Goal: Task Accomplishment & Management: Manage account settings

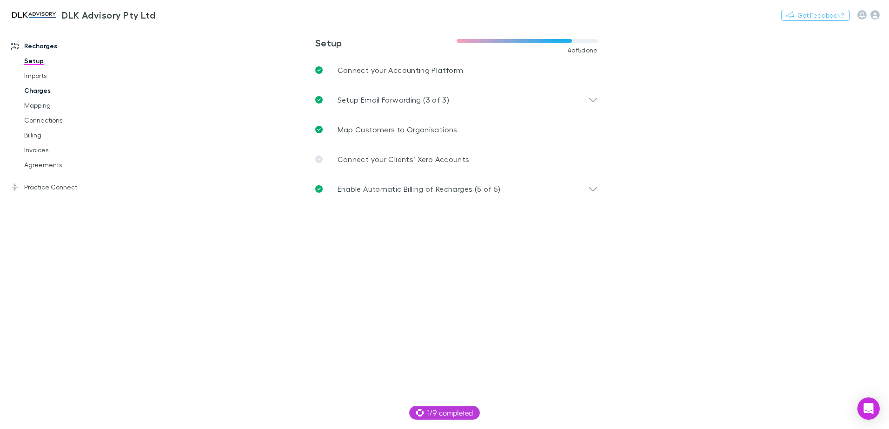
click at [33, 90] on link "Charges" at bounding box center [70, 90] width 111 height 15
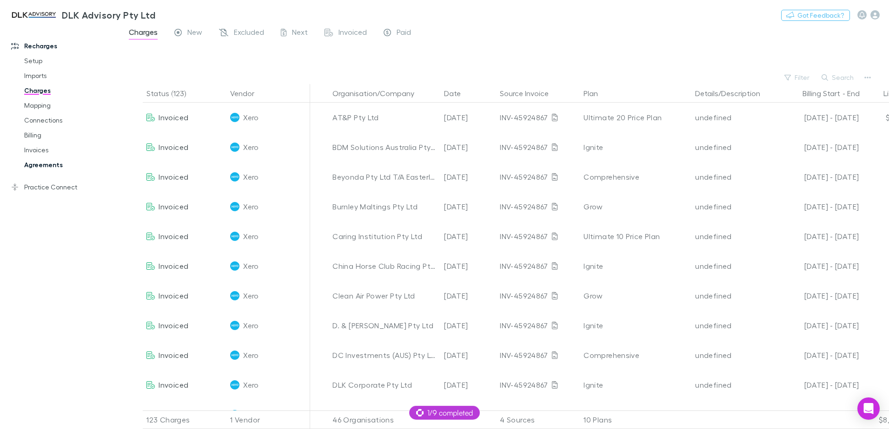
click at [40, 162] on link "Agreements" at bounding box center [70, 165] width 111 height 15
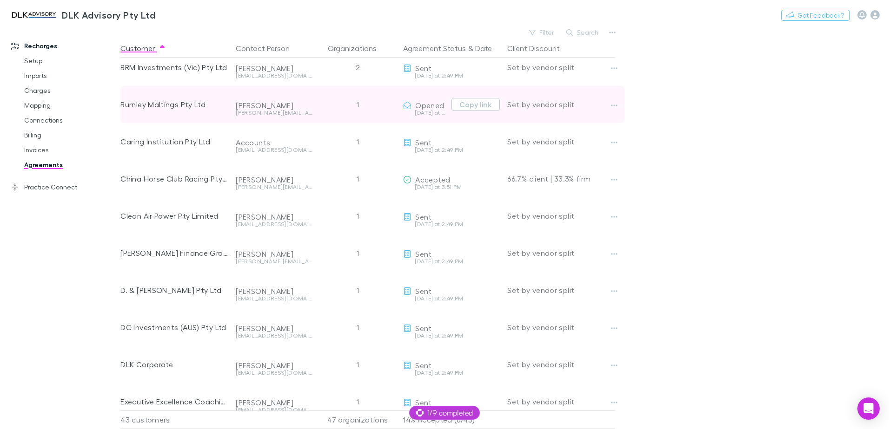
scroll to position [232, 0]
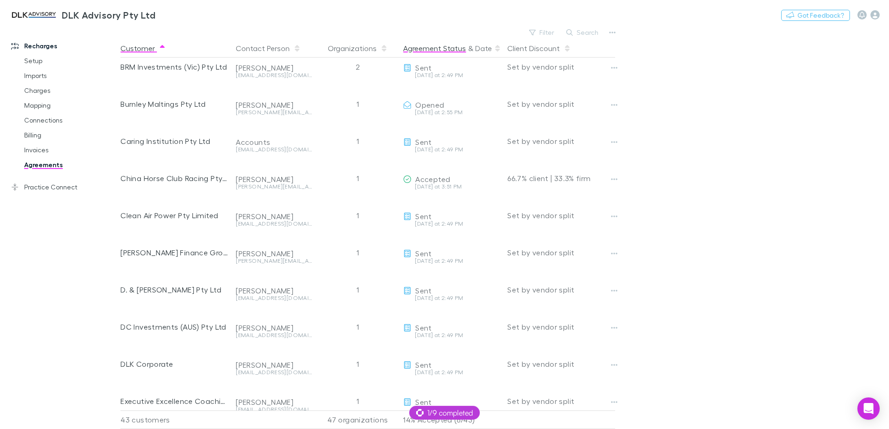
click at [438, 53] on button "Agreement Status" at bounding box center [434, 48] width 63 height 19
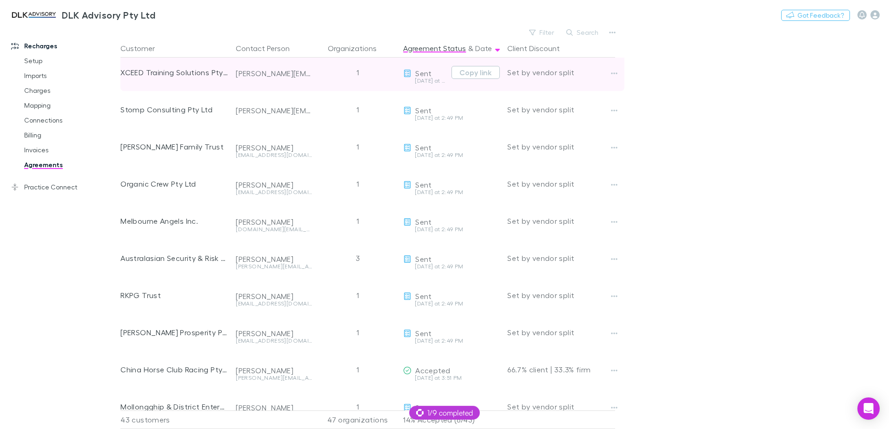
scroll to position [0, 0]
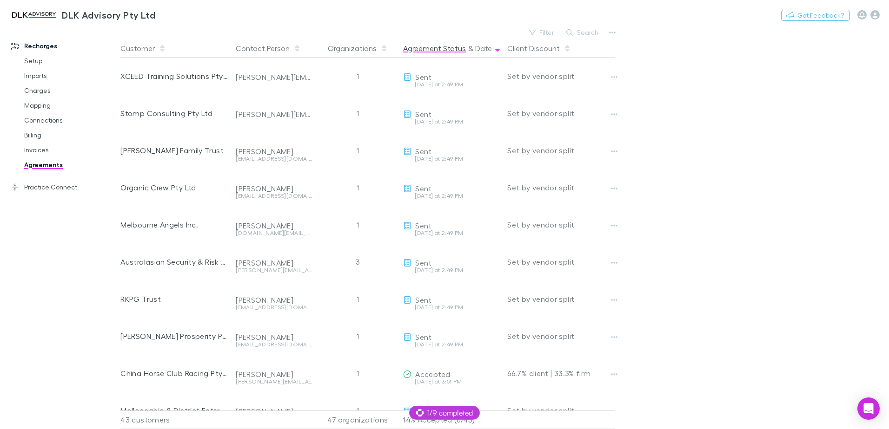
click at [448, 50] on button "Agreement Status" at bounding box center [434, 48] width 63 height 19
click at [495, 47] on icon at bounding box center [497, 46] width 5 height 3
click at [494, 53] on div "Agreement Status & Date" at bounding box center [451, 48] width 97 height 19
click at [479, 46] on button "Date" at bounding box center [483, 48] width 17 height 19
click at [449, 46] on button "Agreement Status" at bounding box center [434, 48] width 63 height 19
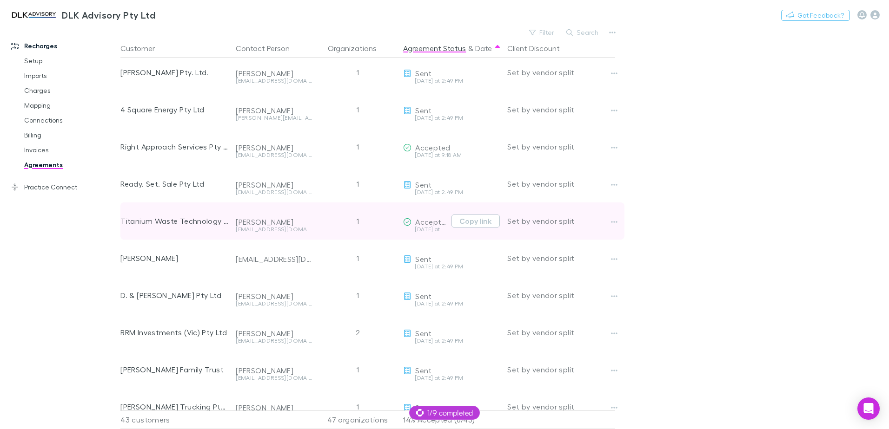
scroll to position [1253, 0]
